Goal: Transaction & Acquisition: Subscribe to service/newsletter

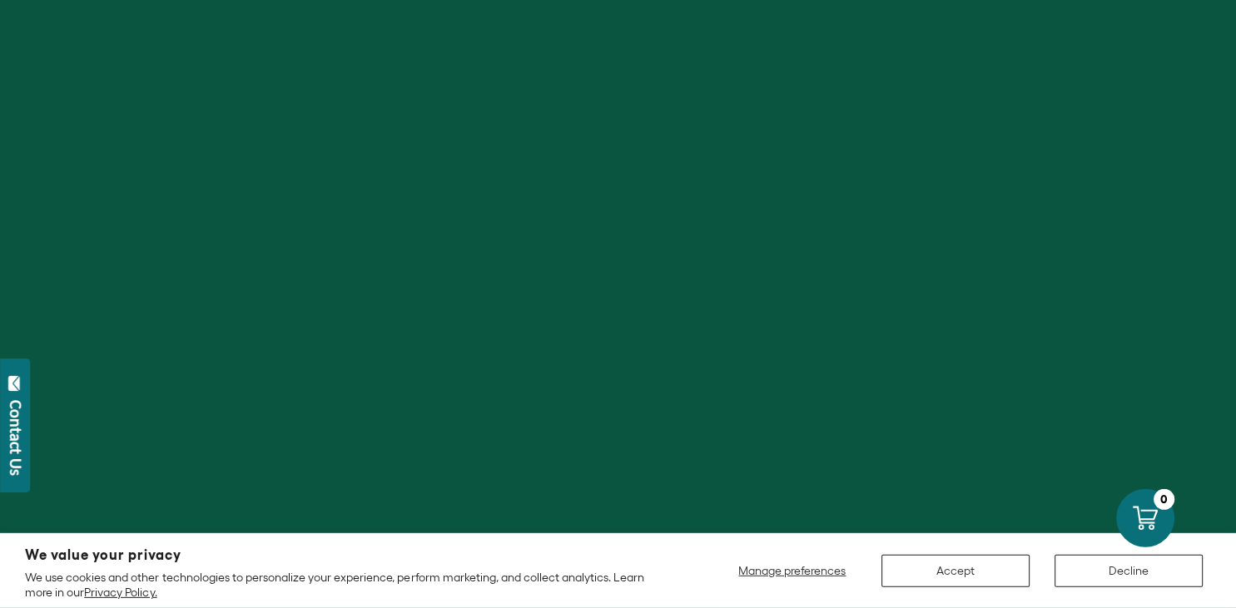
scroll to position [176, 0]
click at [1118, 571] on button "Decline" at bounding box center [1129, 571] width 148 height 32
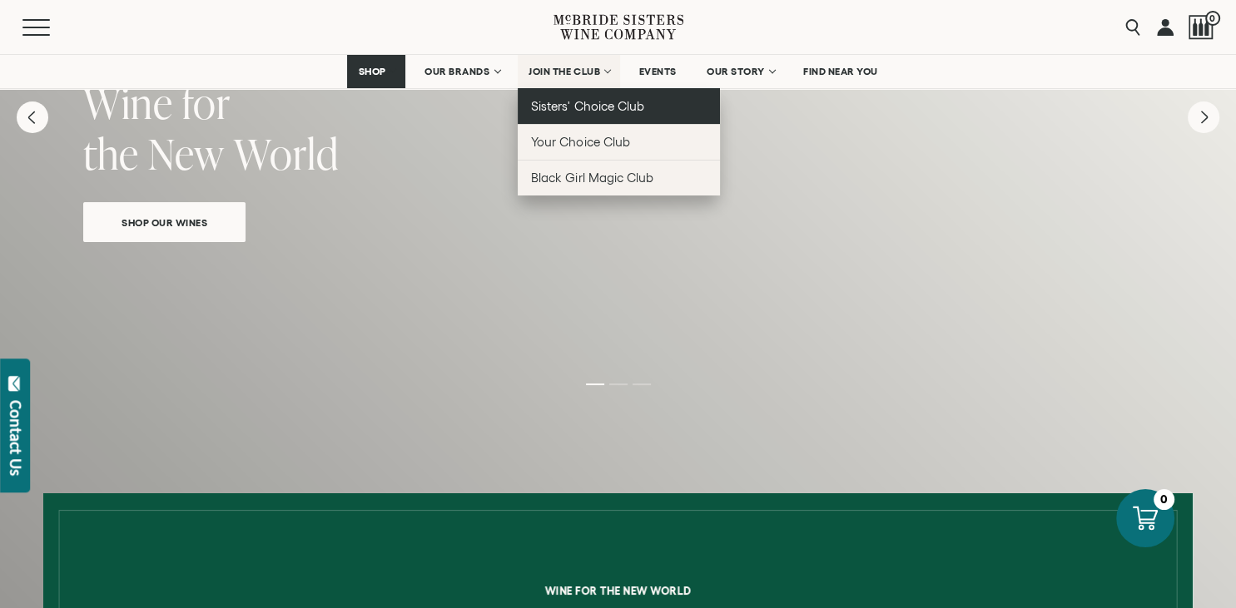
click at [561, 105] on span "Sisters' Choice Club" at bounding box center [587, 106] width 112 height 14
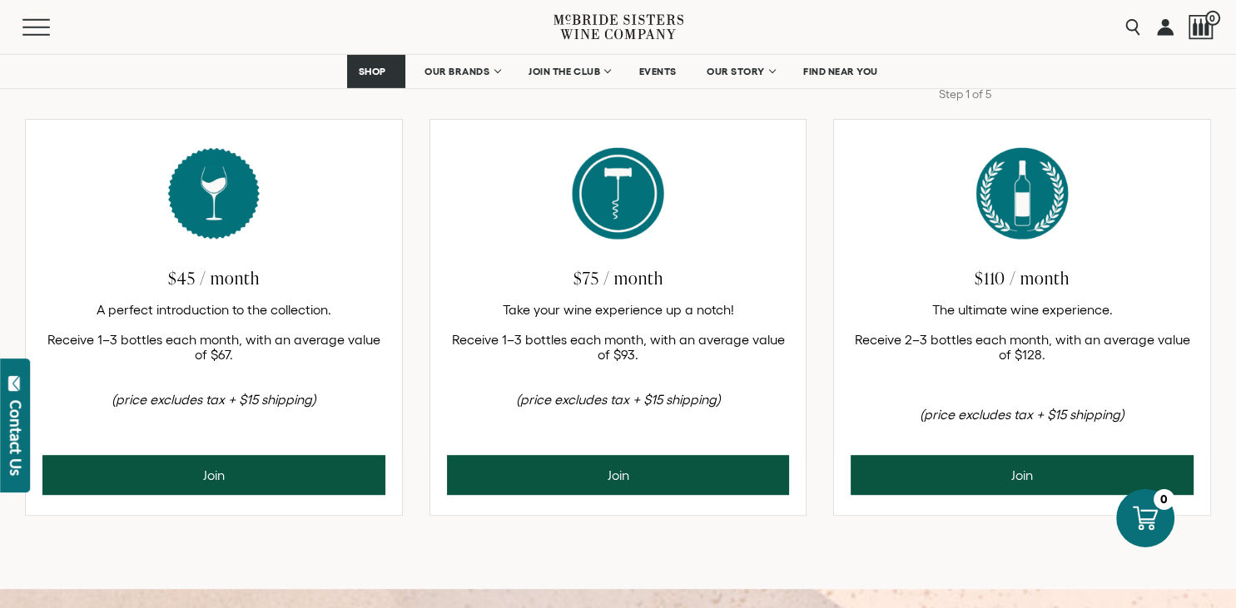
scroll to position [615, 0]
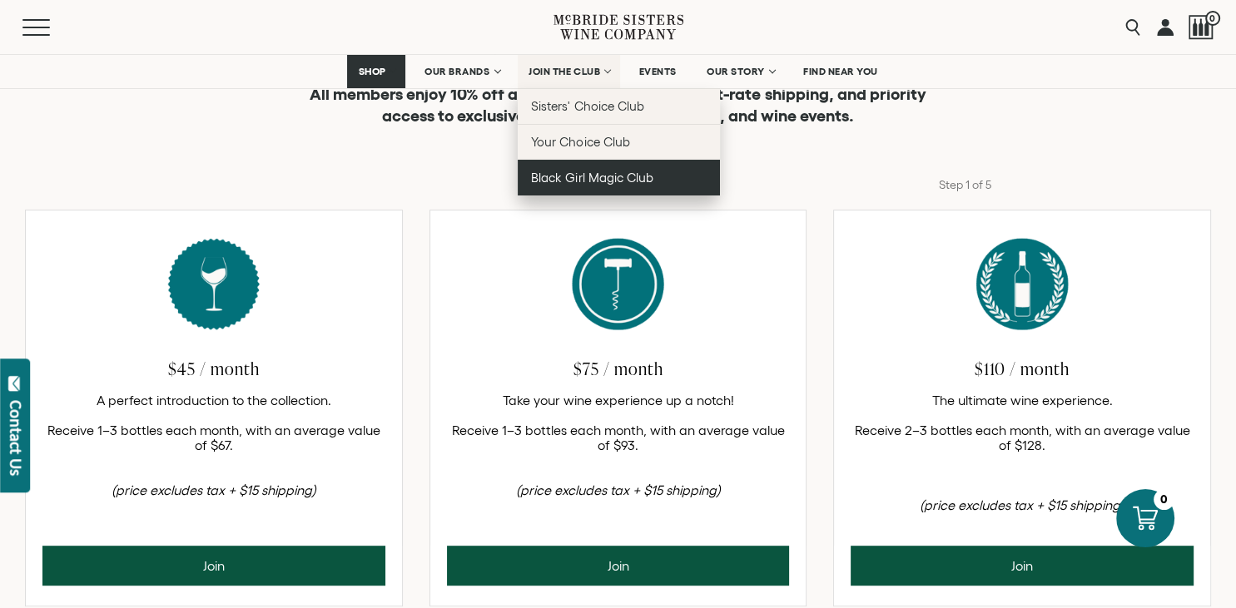
click at [584, 177] on span "Black Girl Magic Club" at bounding box center [592, 178] width 122 height 14
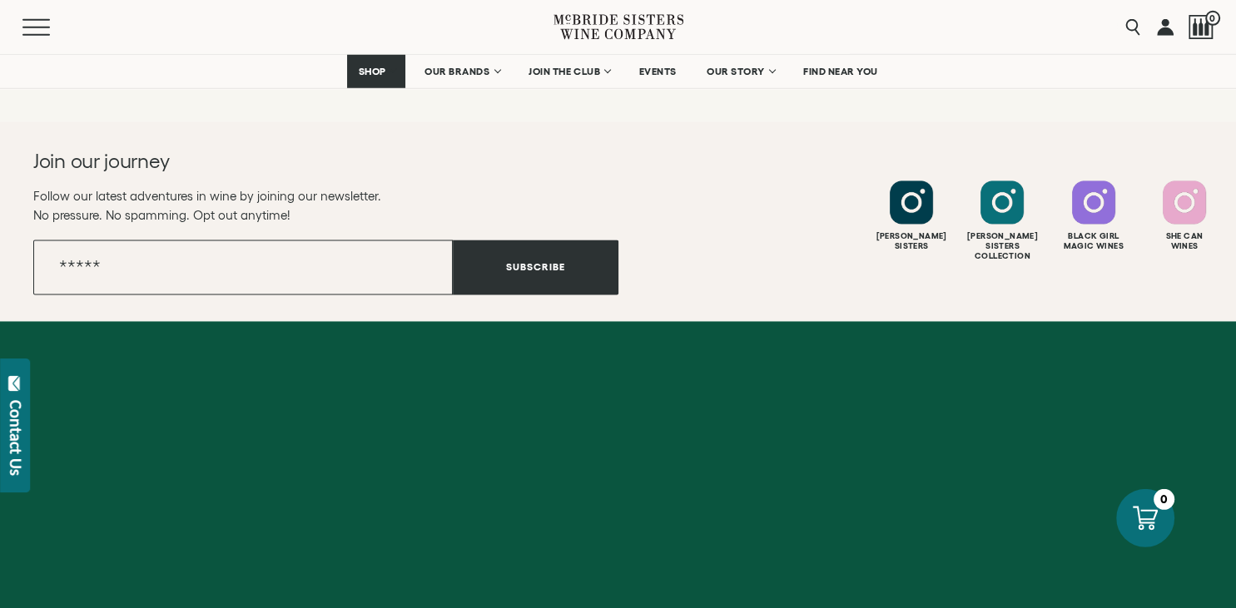
scroll to position [2460, 0]
